Goal: Transaction & Acquisition: Purchase product/service

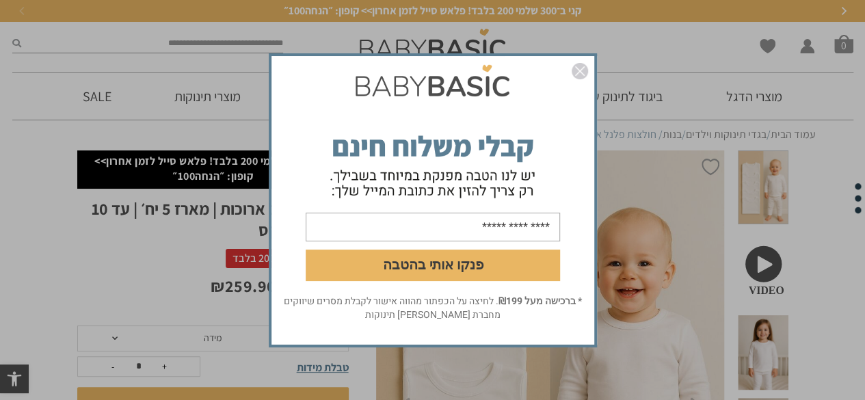
click at [581, 73] on img "סגור" at bounding box center [579, 71] width 16 height 16
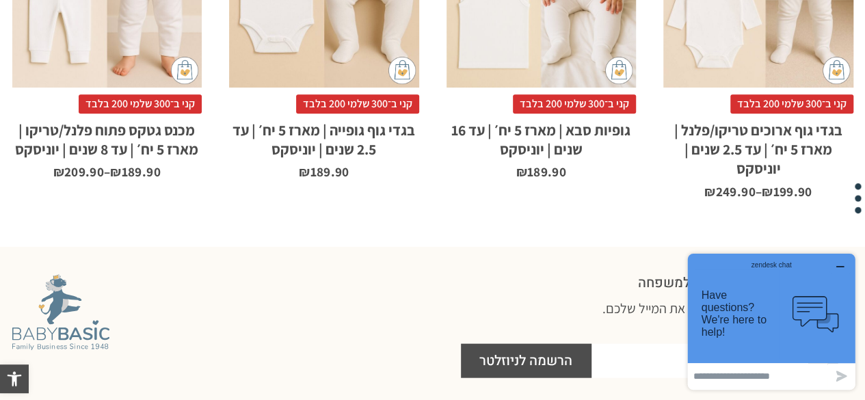
scroll to position [1391, 0]
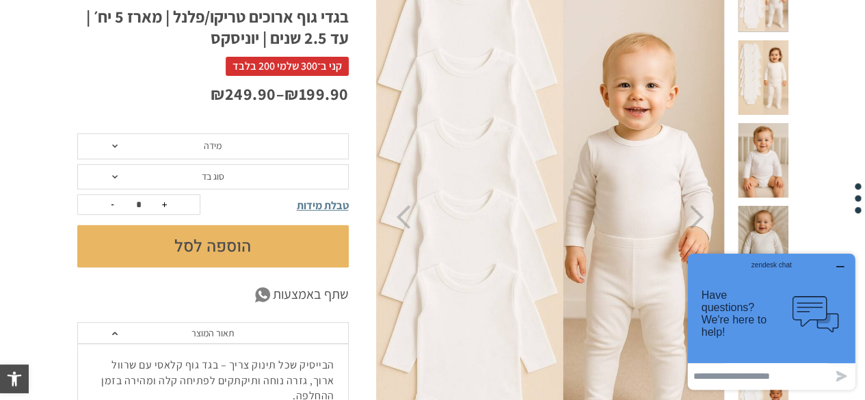
click at [167, 148] on span "מידה" at bounding box center [212, 146] width 271 height 26
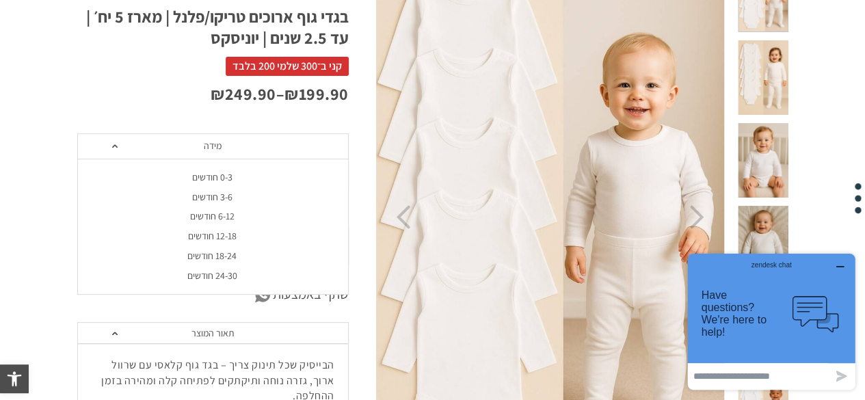
click at [167, 148] on span "מידה" at bounding box center [212, 146] width 271 height 26
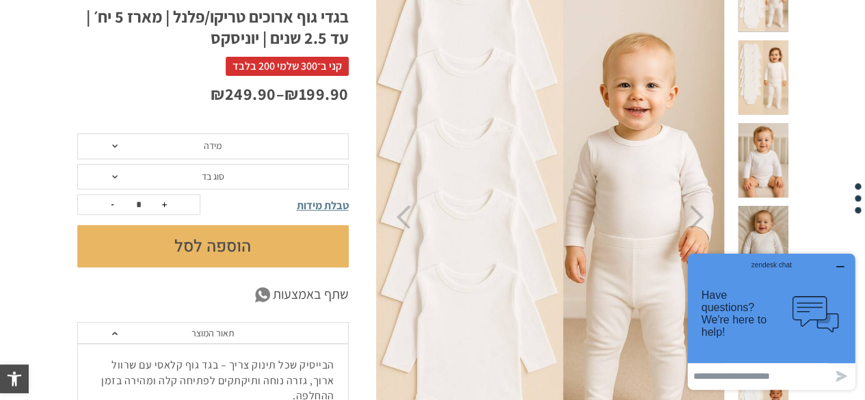
click at [190, 183] on span "סוג בד" at bounding box center [212, 177] width 271 height 26
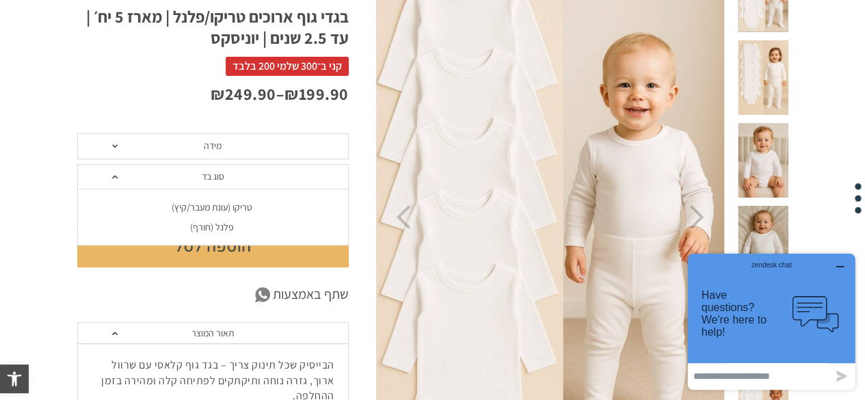
click at [190, 183] on span "סוג בד" at bounding box center [212, 177] width 271 height 26
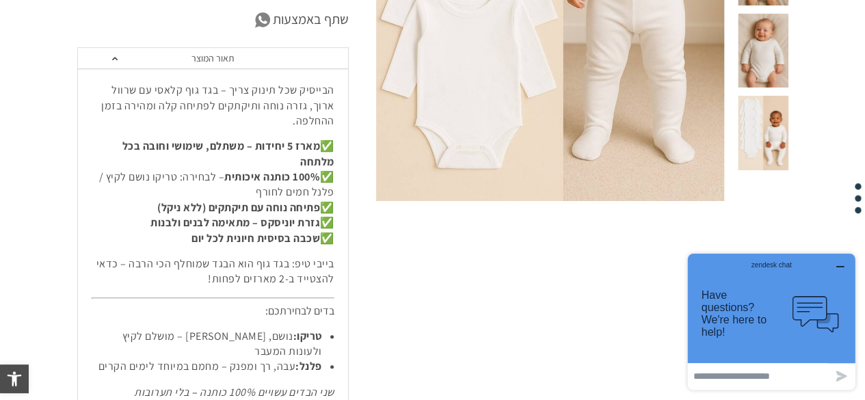
scroll to position [467, 0]
